Goal: Information Seeking & Learning: Learn about a topic

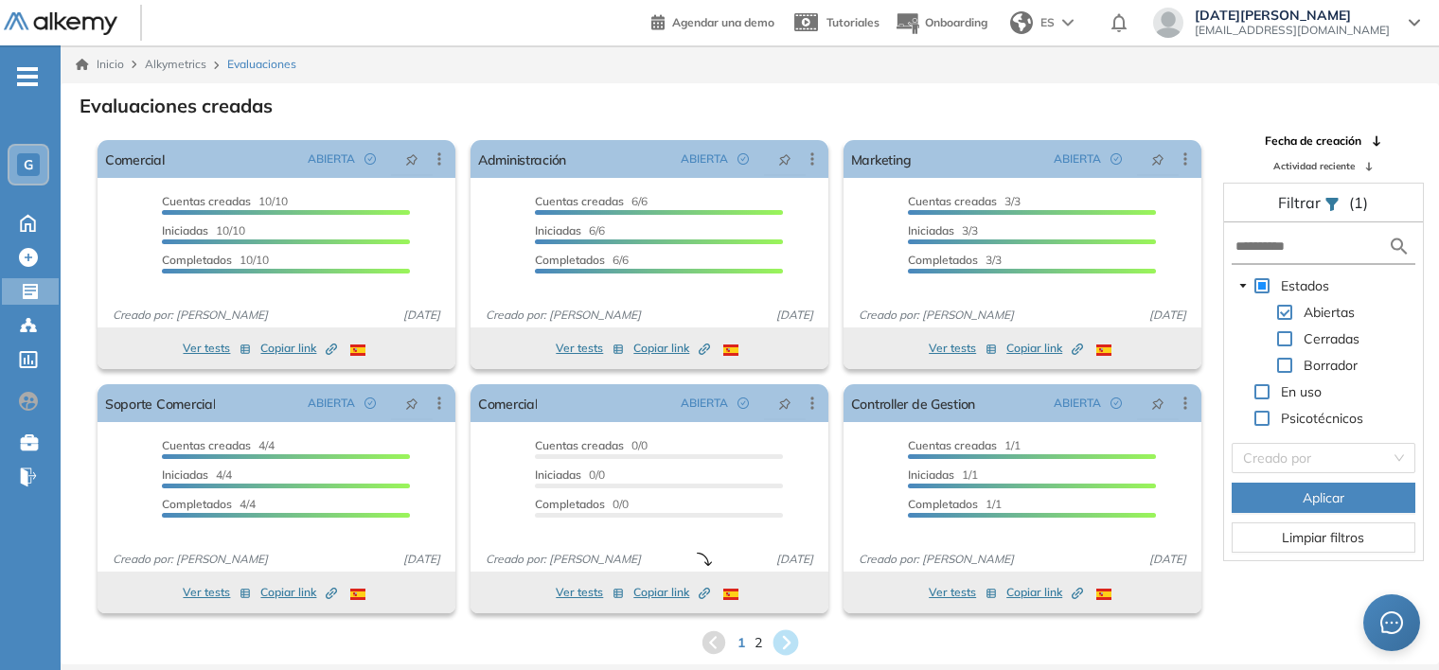
click at [794, 644] on icon at bounding box center [786, 643] width 26 height 26
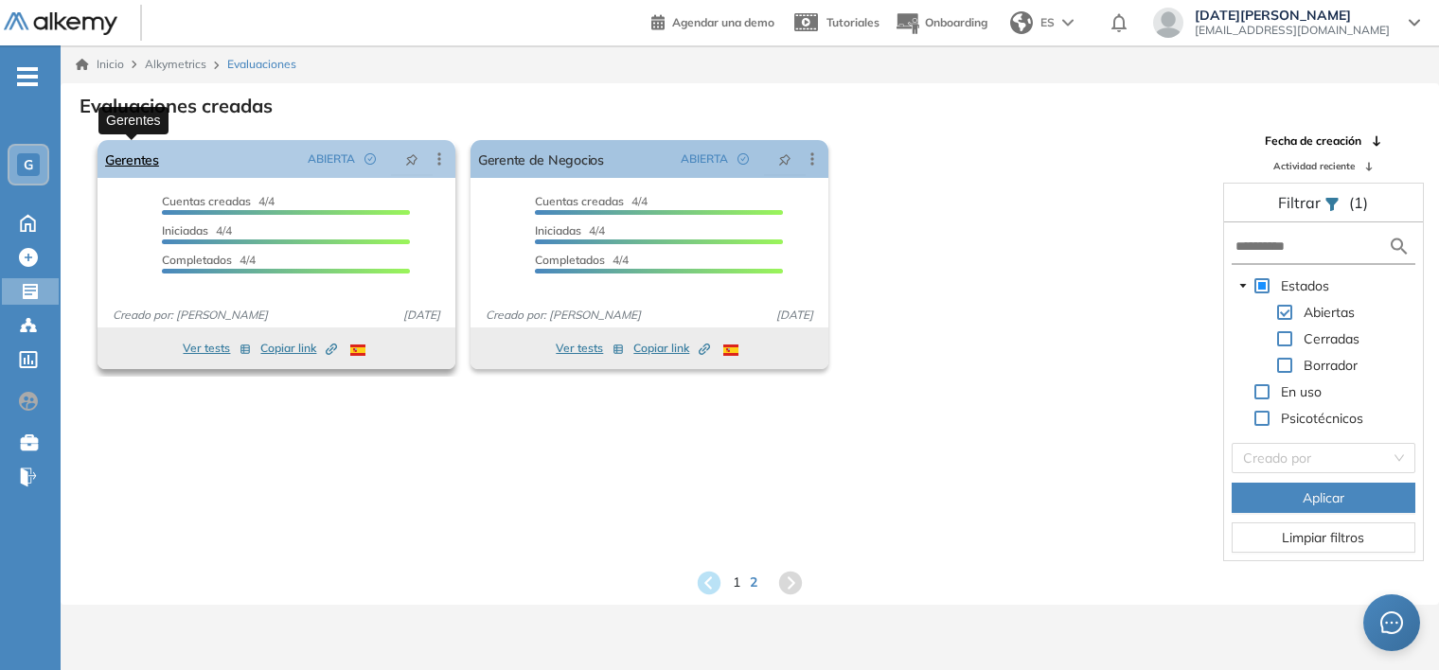
click at [136, 159] on link "Gerentes" at bounding box center [132, 159] width 54 height 38
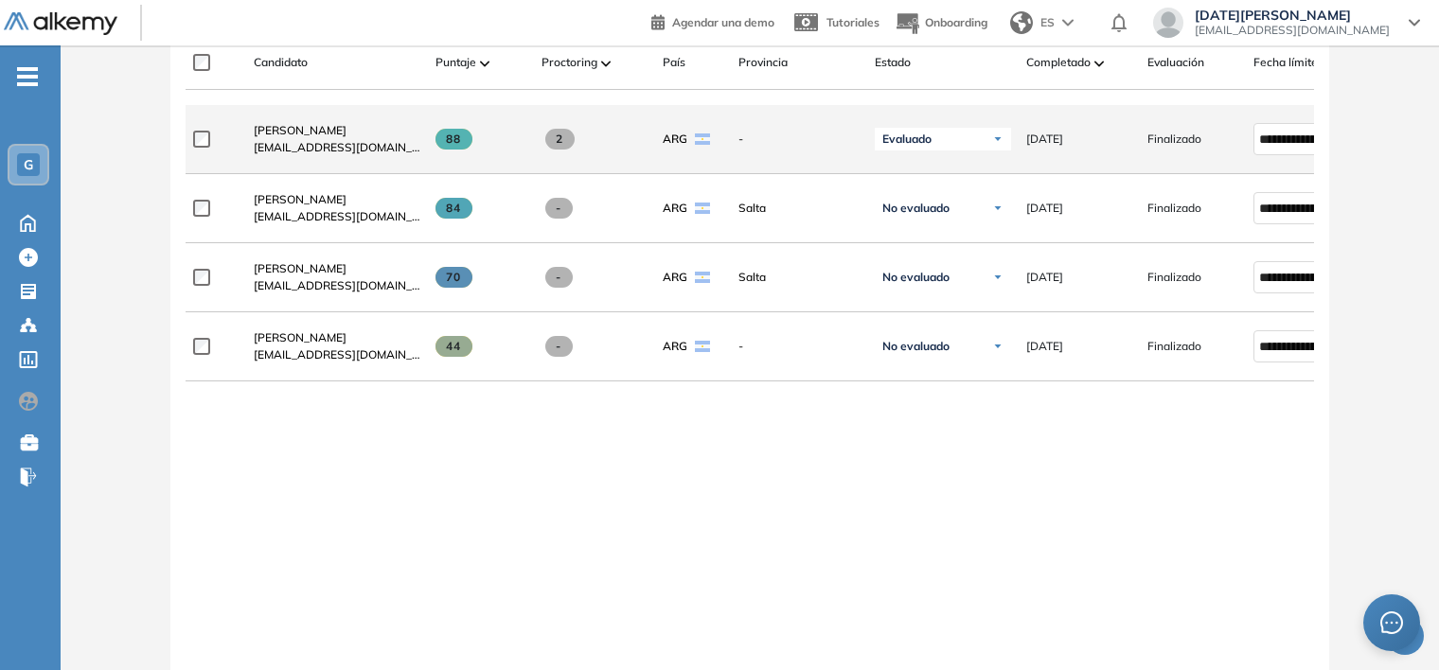
scroll to position [613, 0]
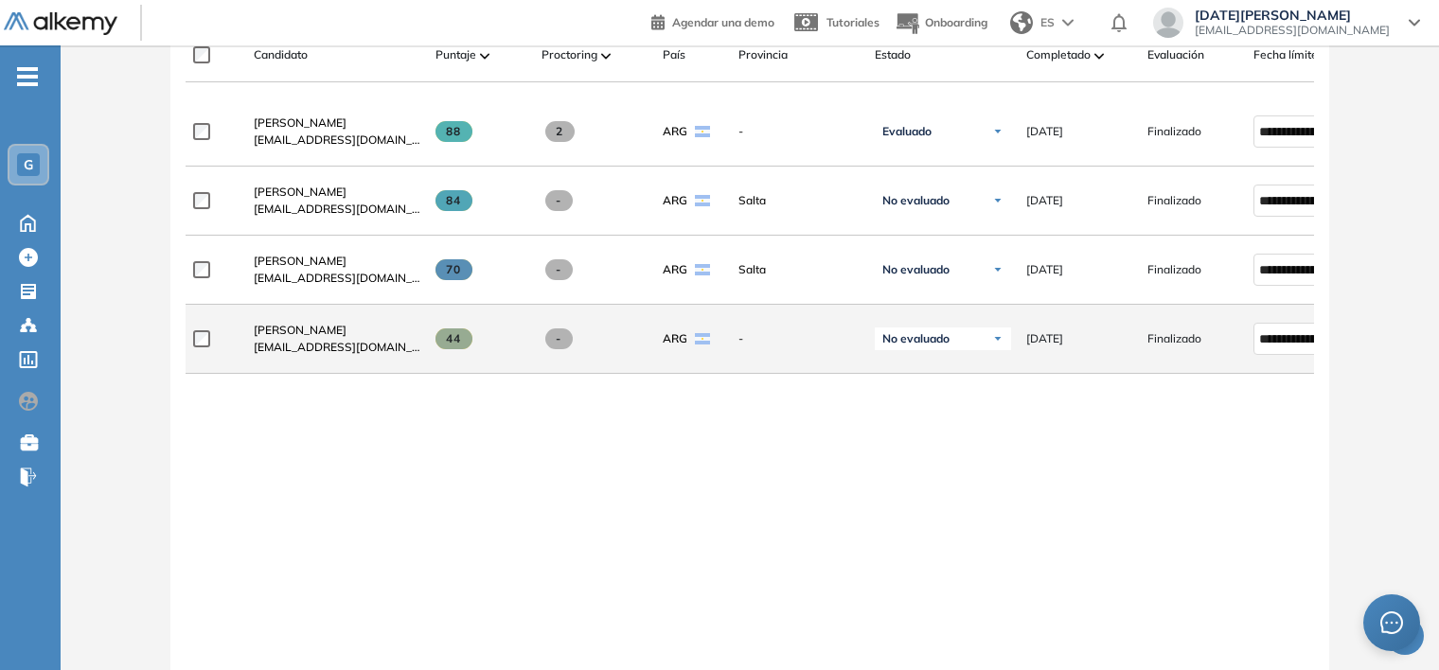
click at [469, 348] on span at bounding box center [453, 338] width 37 height 21
click at [292, 330] on span "[PERSON_NAME]" at bounding box center [300, 330] width 93 height 14
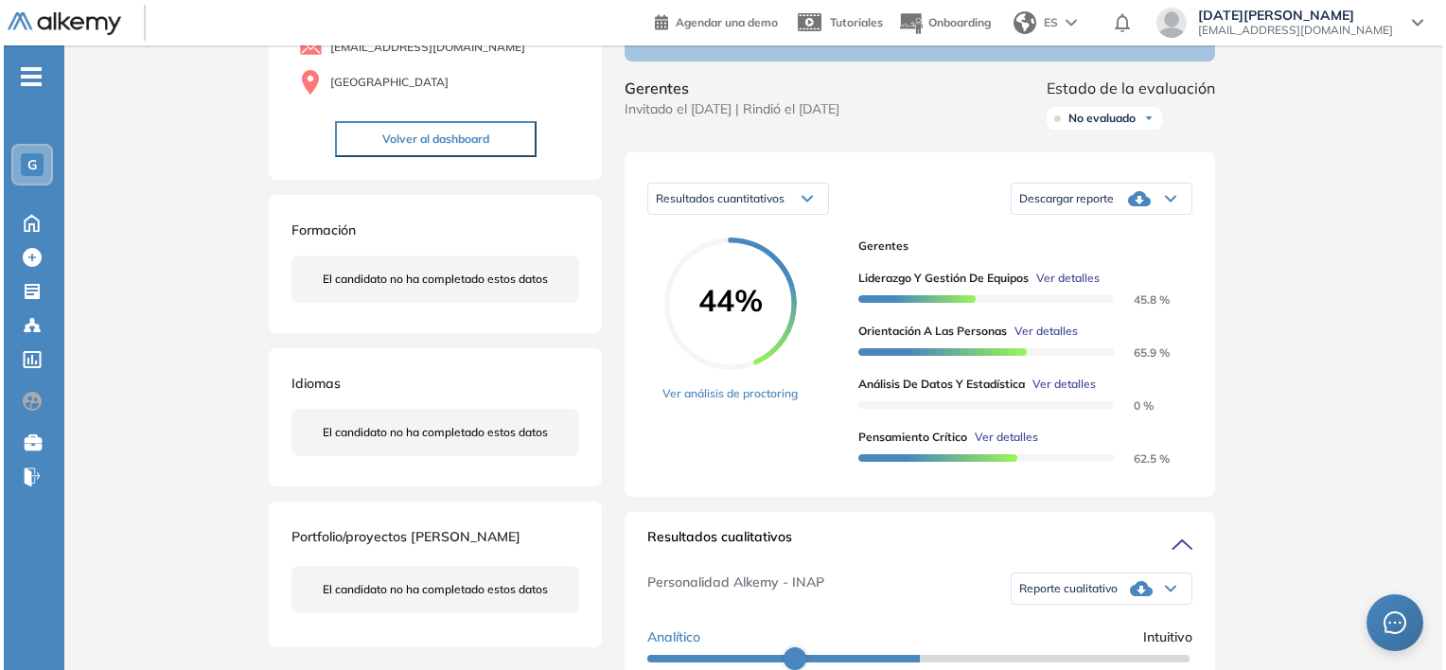
scroll to position [189, 0]
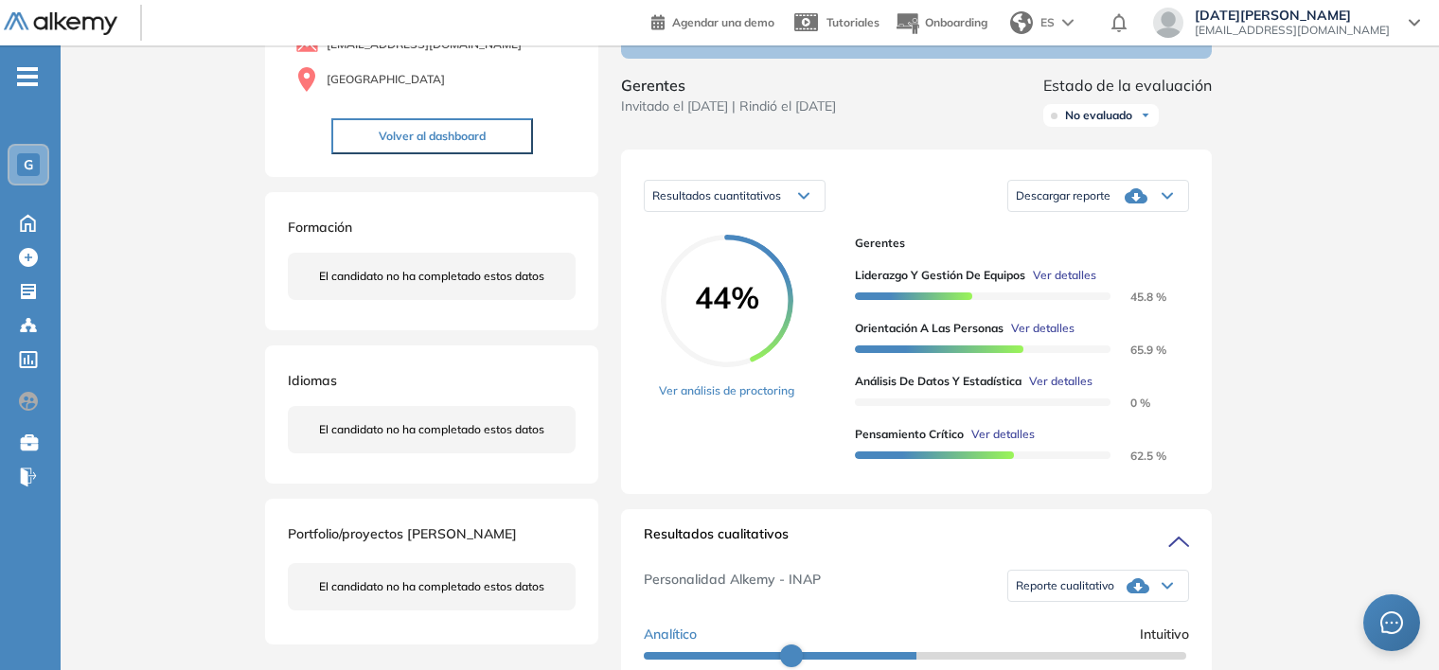
click at [1060, 284] on span "Ver detalles" at bounding box center [1064, 275] width 63 height 17
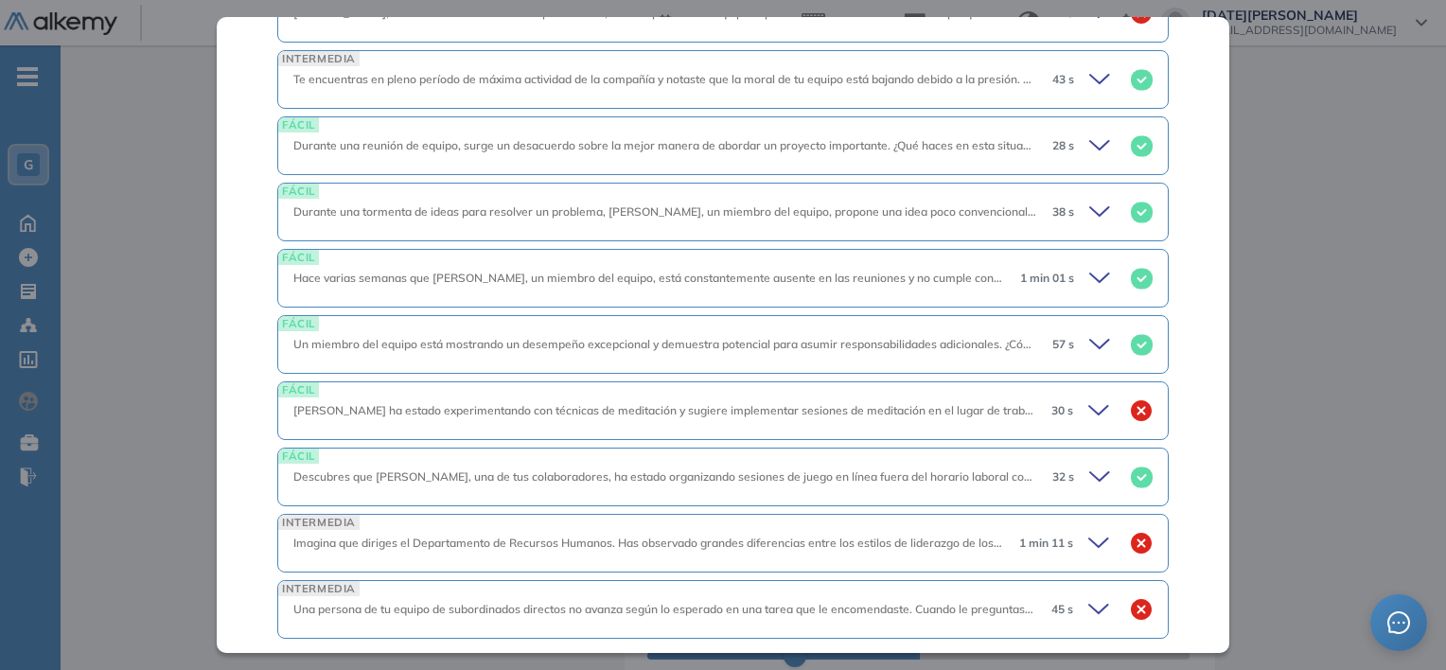
scroll to position [757, 0]
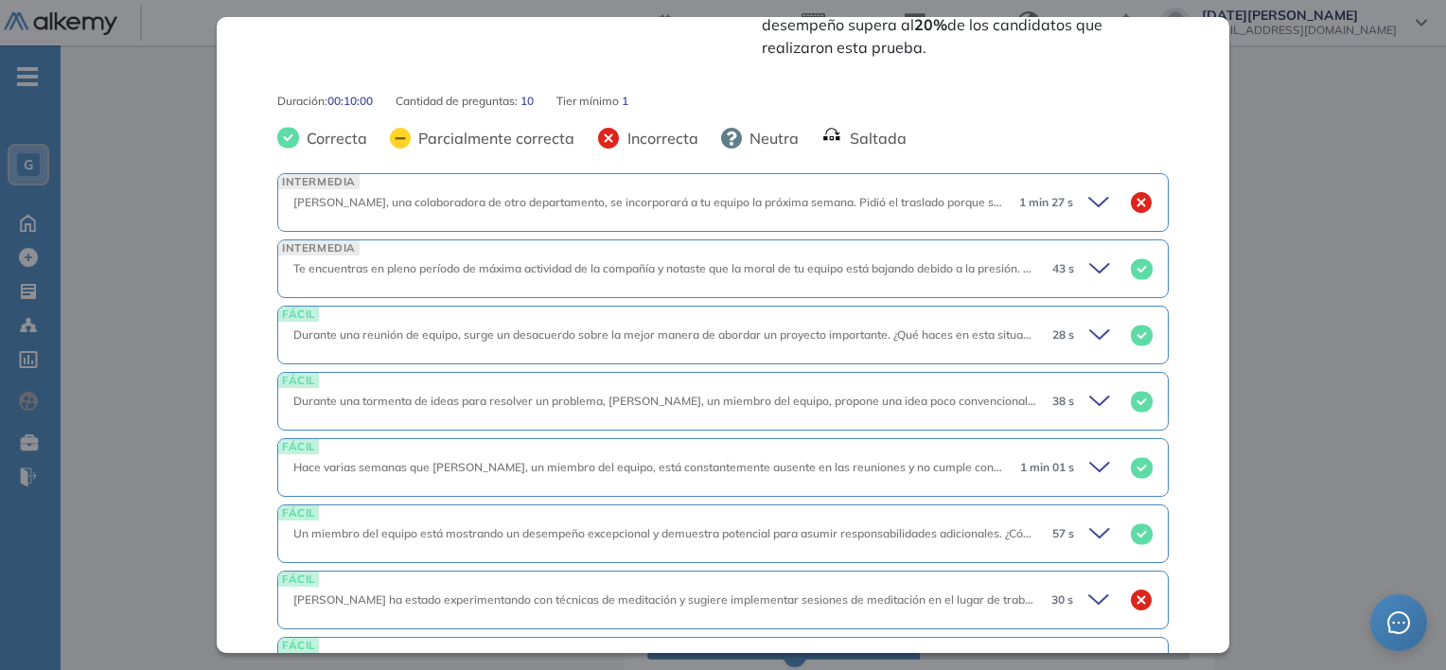
click at [1089, 189] on icon at bounding box center [1102, 202] width 27 height 27
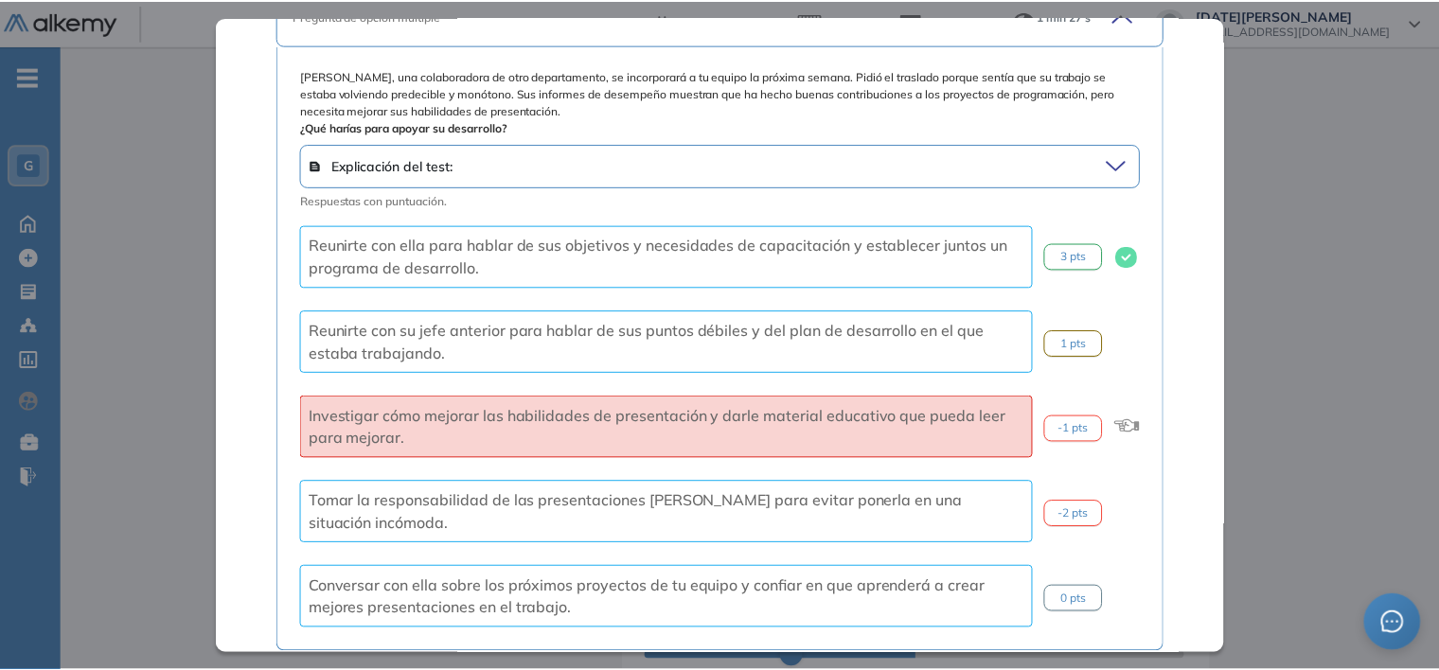
scroll to position [947, 0]
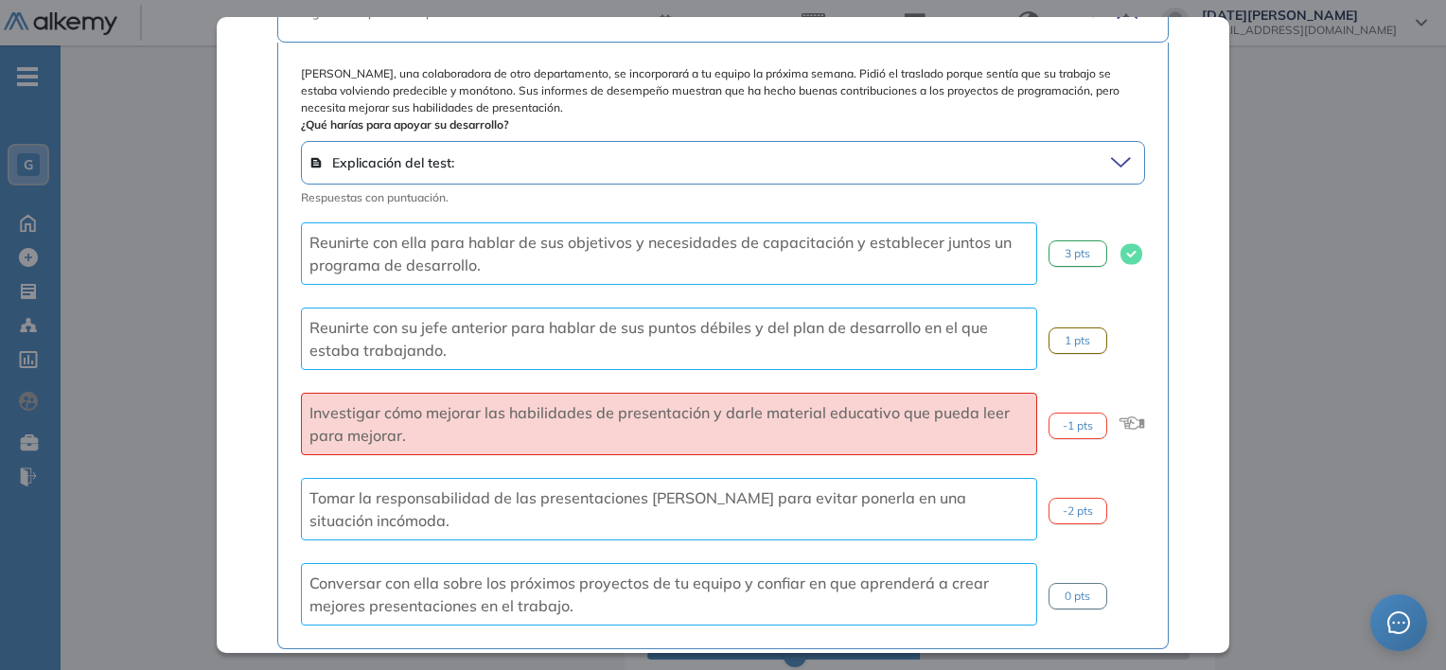
click at [1111, 150] on icon at bounding box center [1124, 163] width 26 height 27
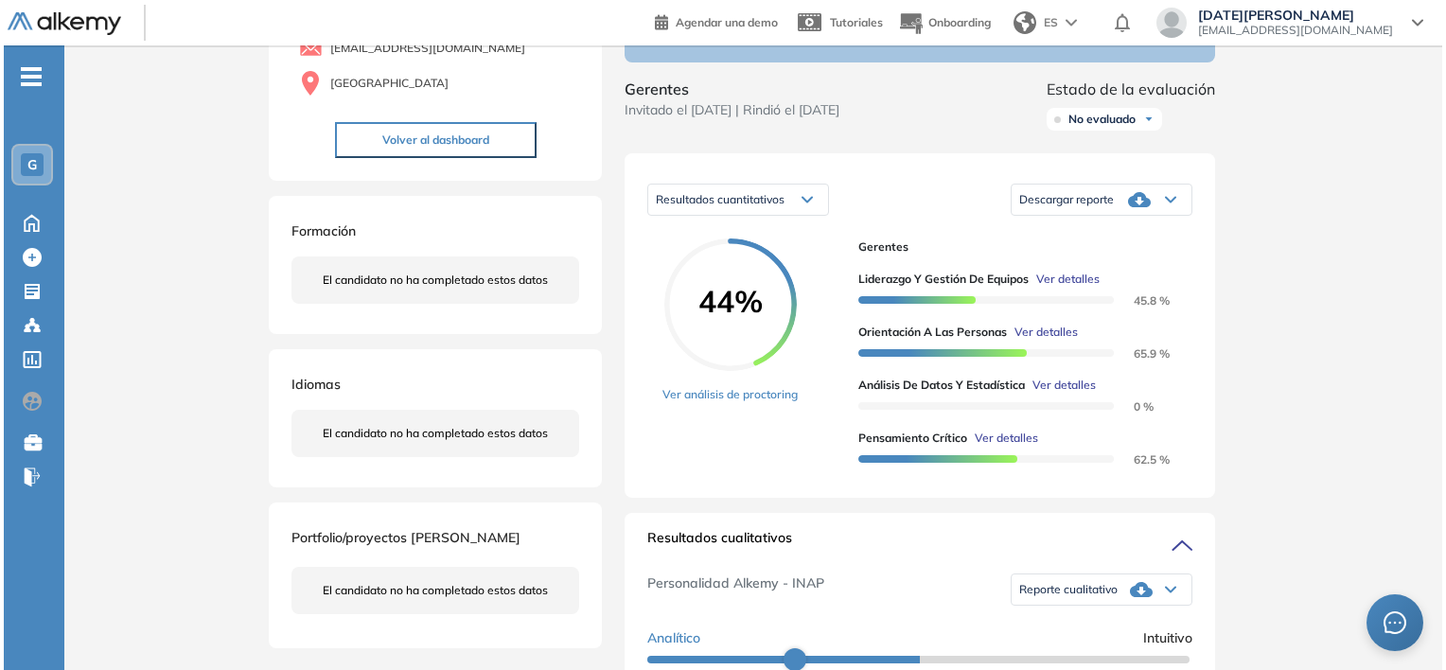
scroll to position [189, 0]
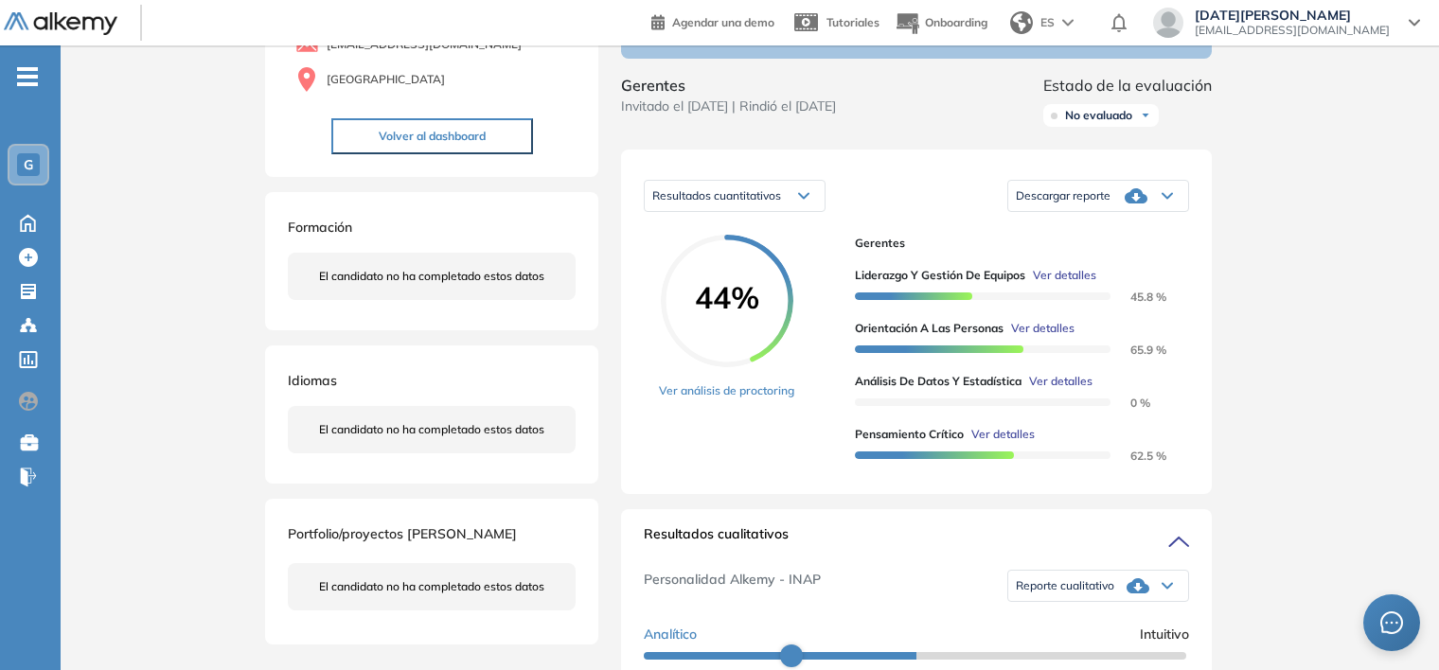
click at [1045, 337] on span "Ver detalles" at bounding box center [1042, 328] width 63 height 17
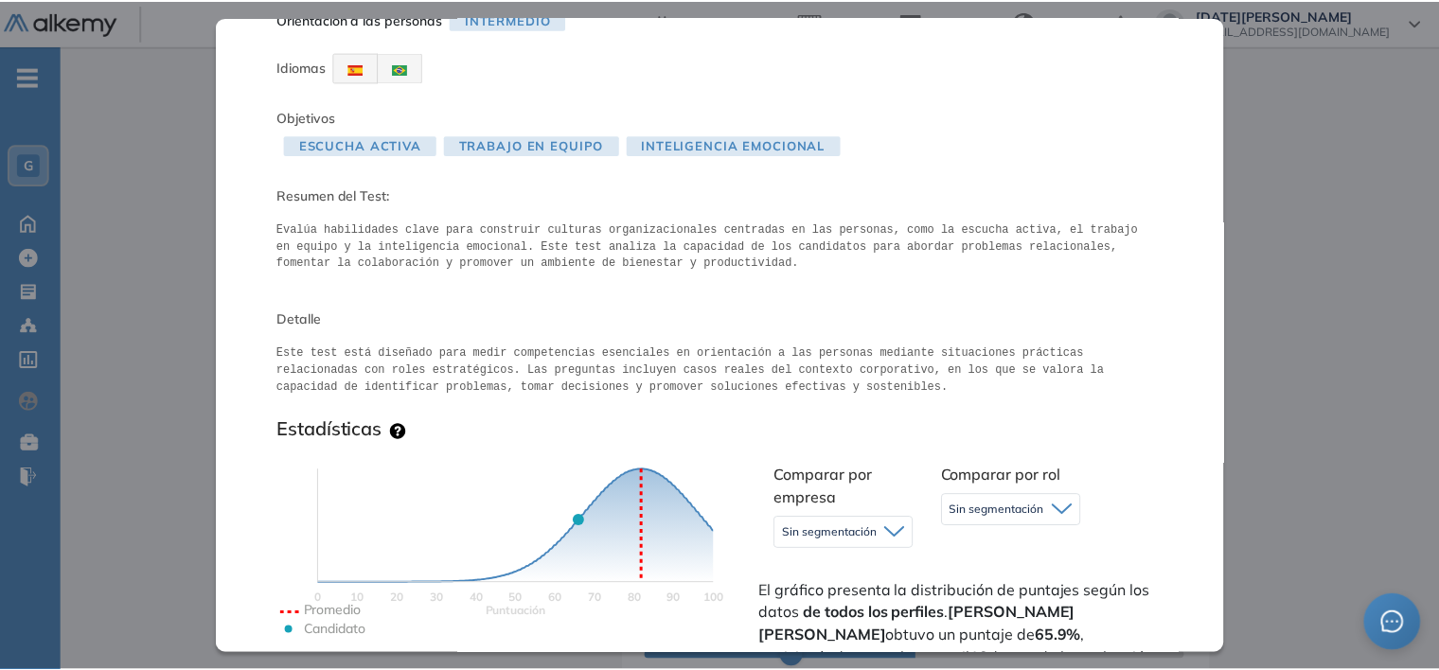
scroll to position [0, 0]
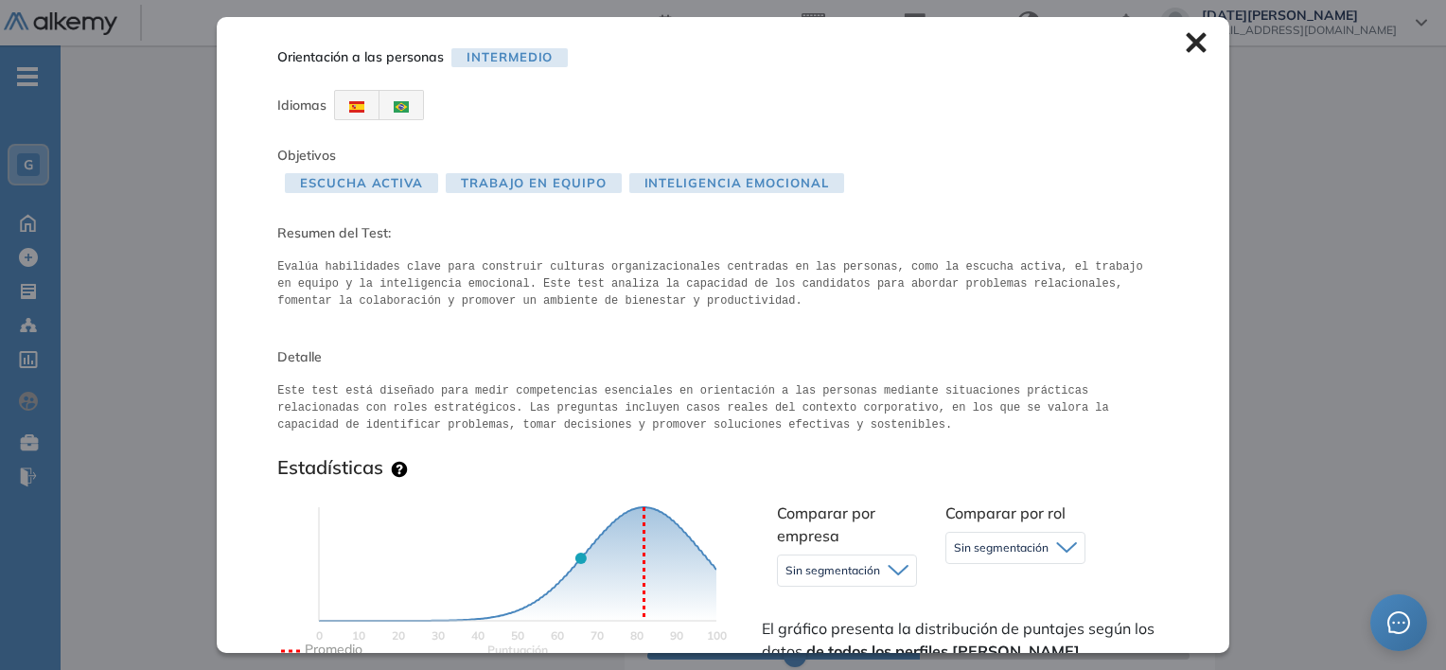
click at [1189, 43] on icon at bounding box center [1196, 42] width 21 height 21
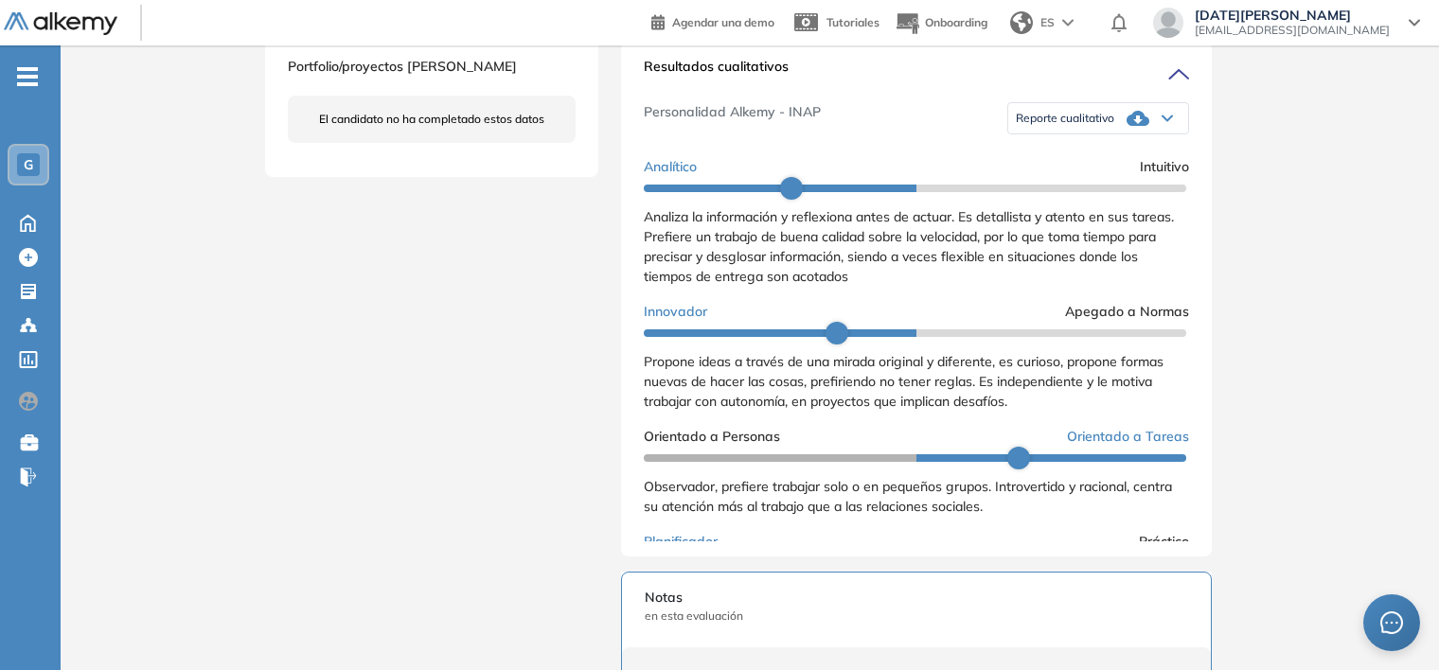
scroll to position [568, 0]
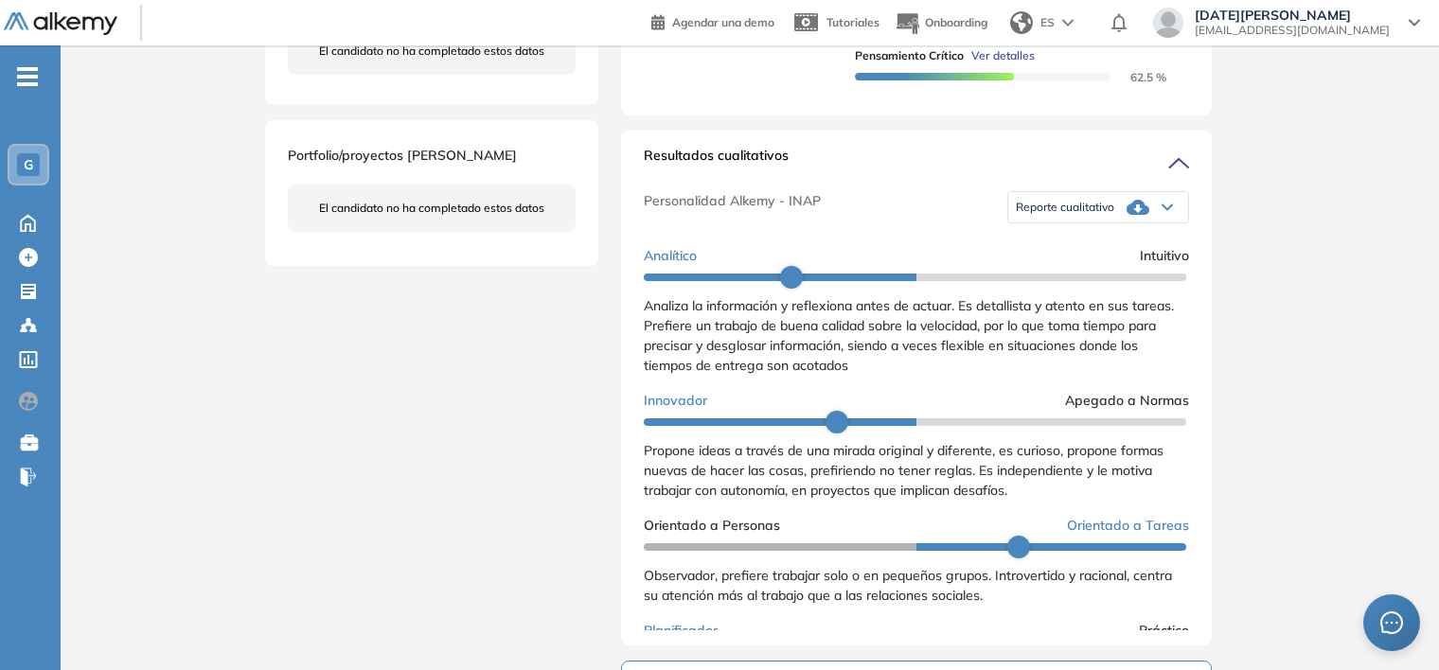
click at [1100, 215] on span "Reporte cualitativo" at bounding box center [1065, 207] width 98 height 15
click at [1104, 281] on li "Reporte sin Afinidad AI" at bounding box center [1073, 271] width 112 height 19
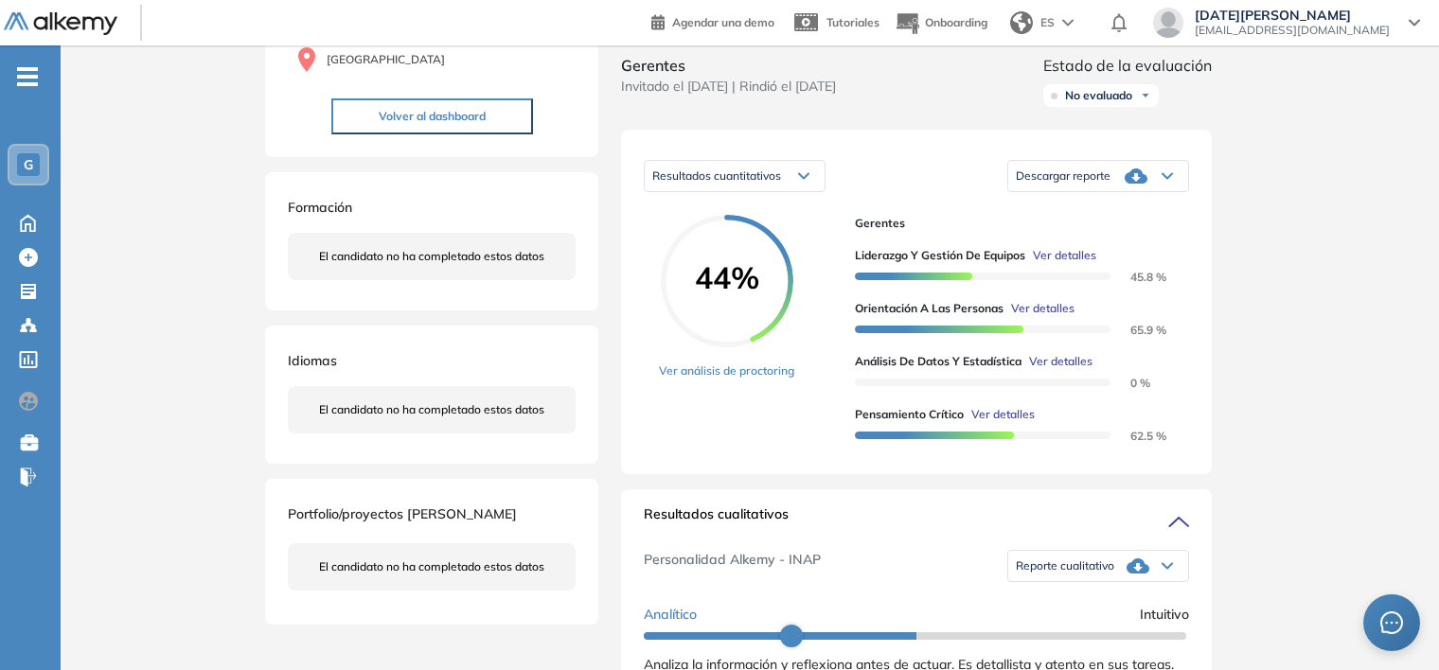
scroll to position [0, 0]
